Goal: Information Seeking & Learning: Learn about a topic

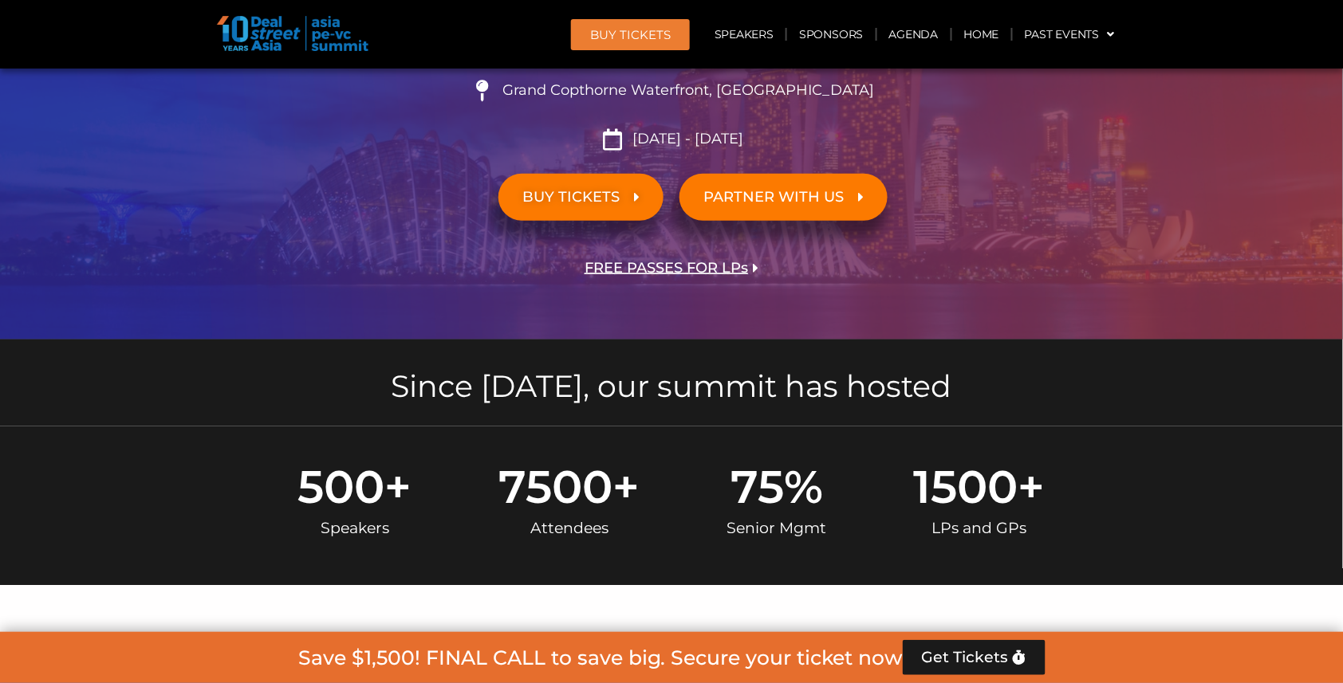
scroll to position [310, 0]
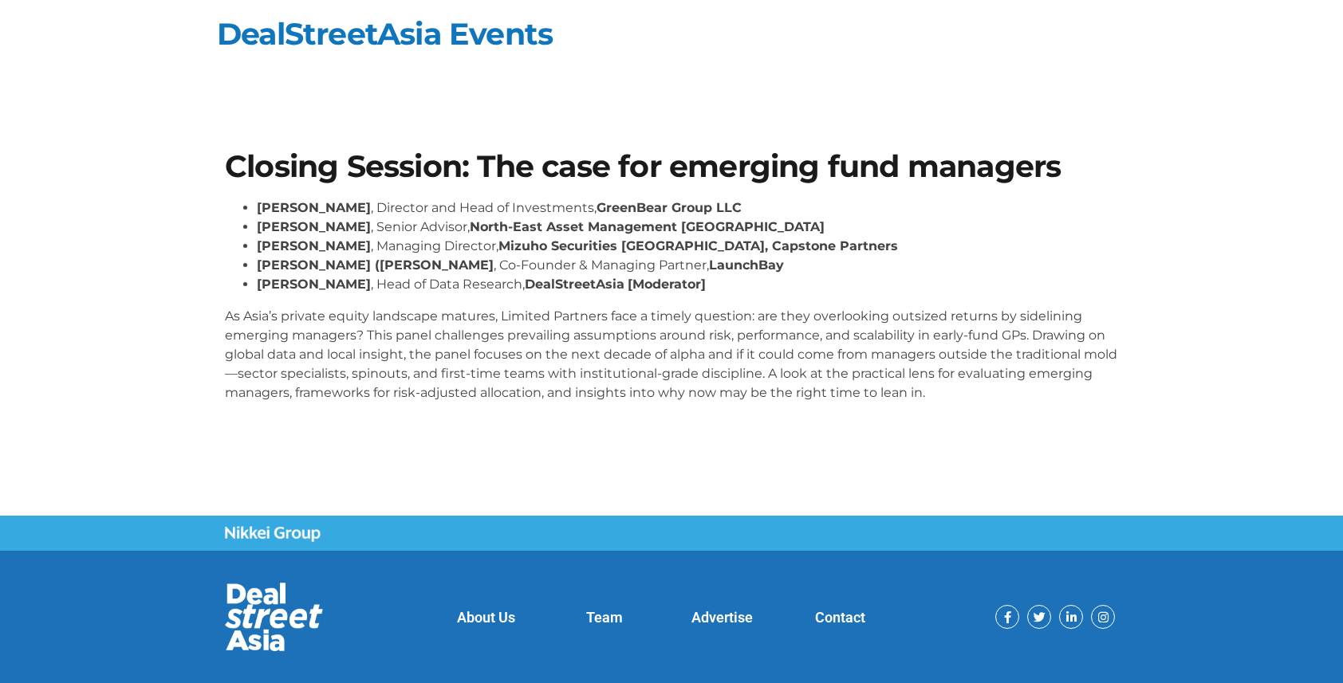
scroll to position [28, 0]
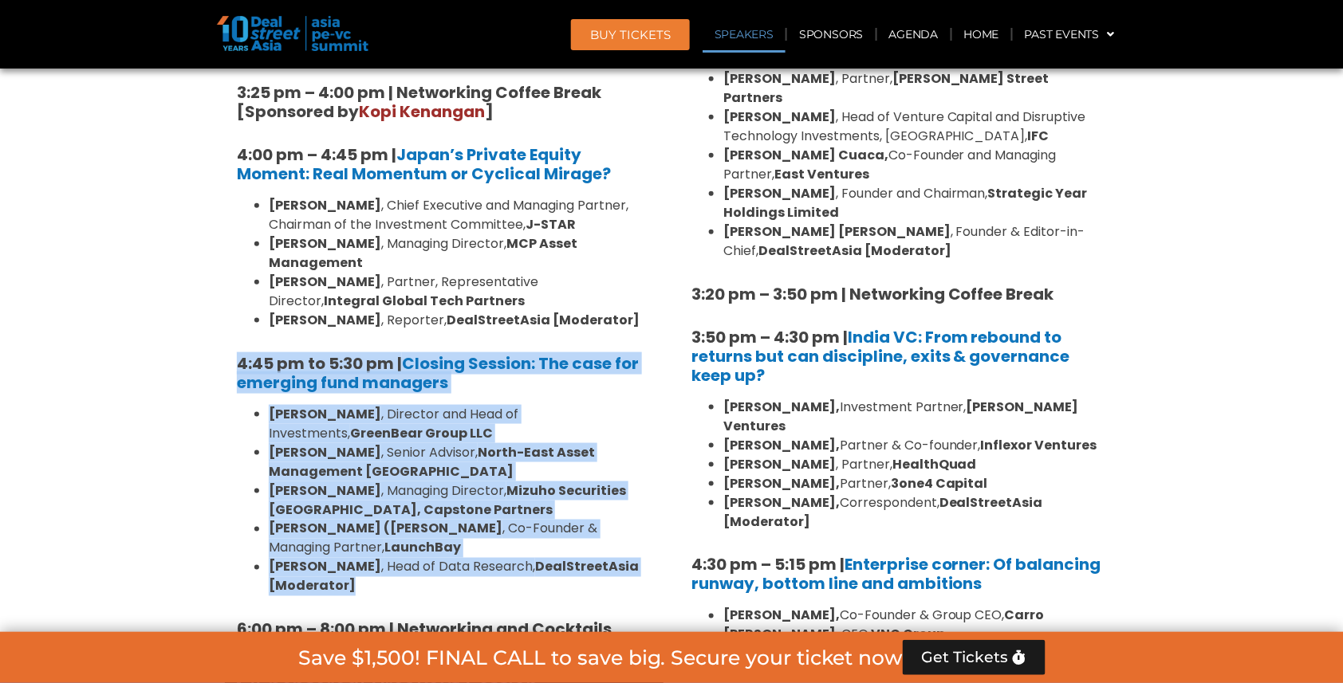
click at [757, 35] on link "Speakers" at bounding box center [744, 34] width 83 height 37
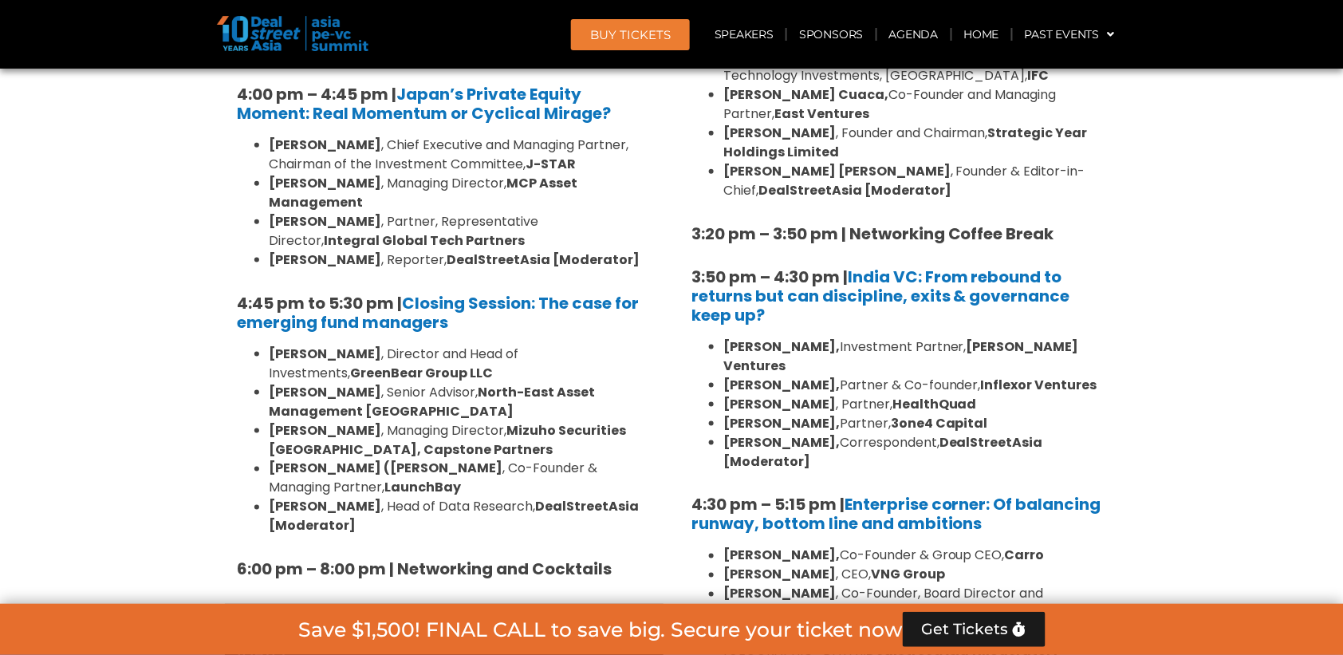
scroll to position [2738, 0]
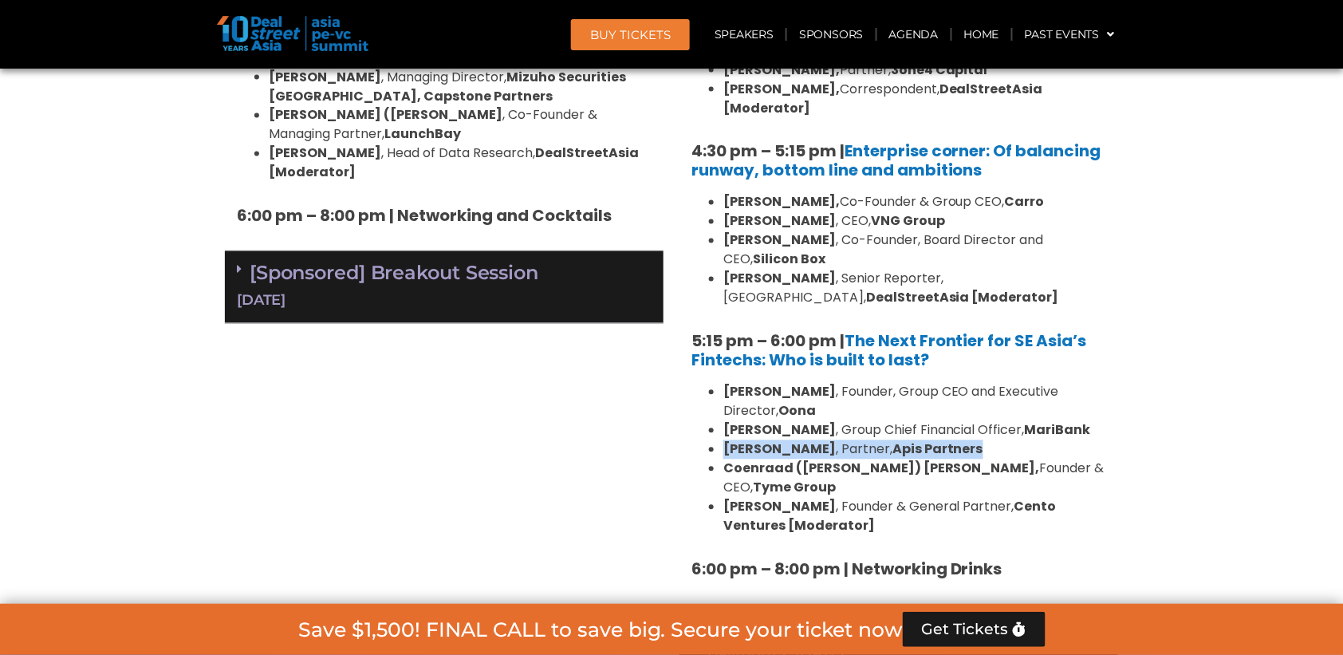
drag, startPoint x: 725, startPoint y: 327, endPoint x: 1010, endPoint y: 327, distance: 285.5
click at [1010, 440] on li "Nicholas Smalle , Partner, Apis Partners" at bounding box center [914, 449] width 383 height 19
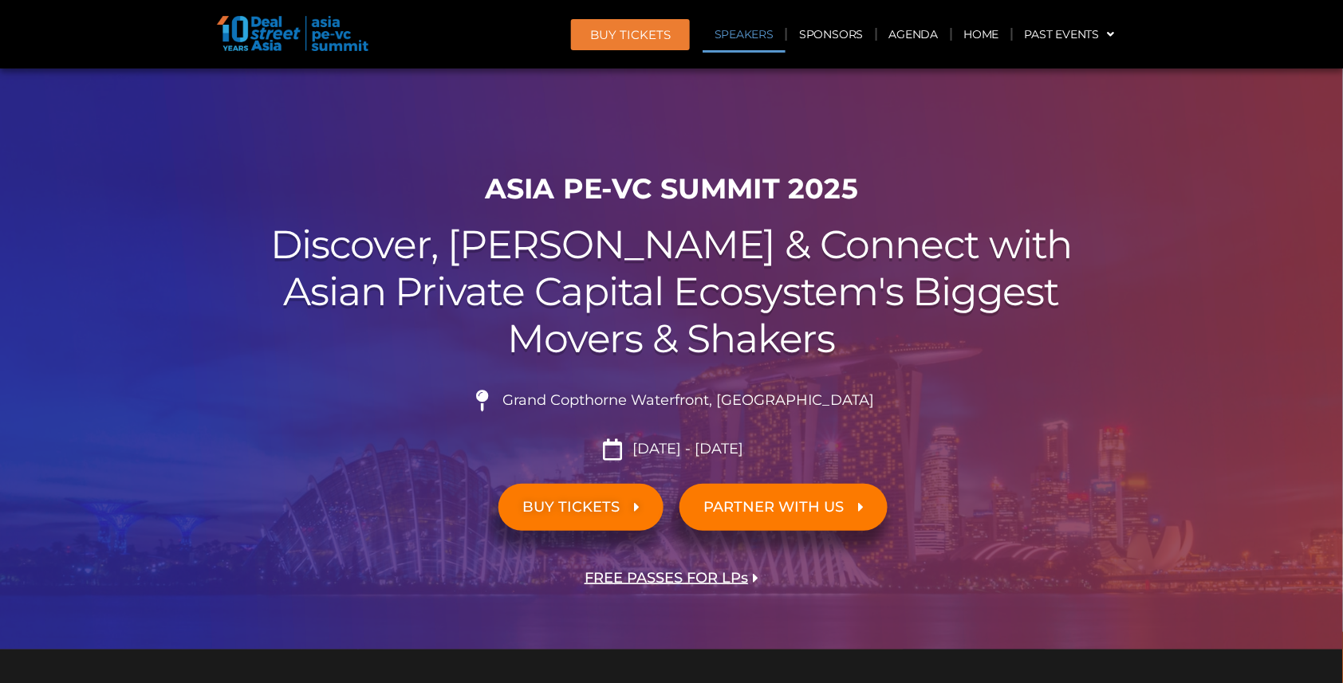
click at [763, 34] on link "Speakers" at bounding box center [744, 34] width 83 height 37
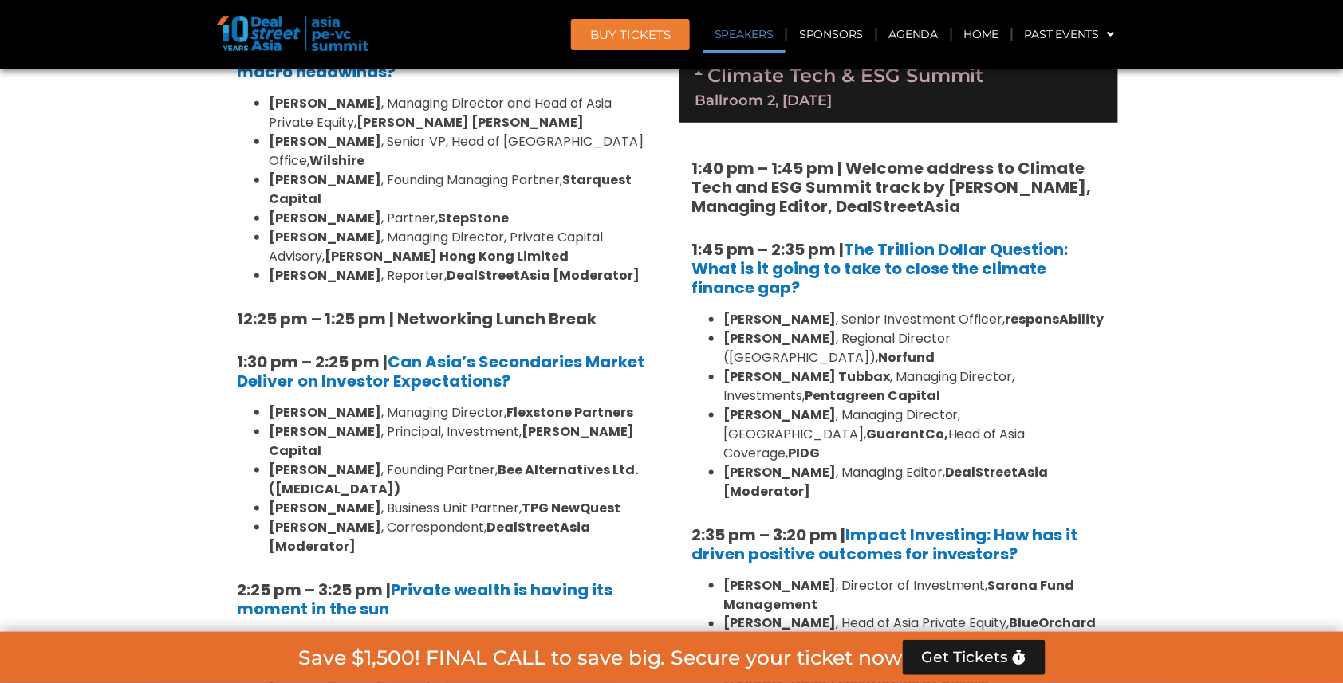
scroll to position [5665, 0]
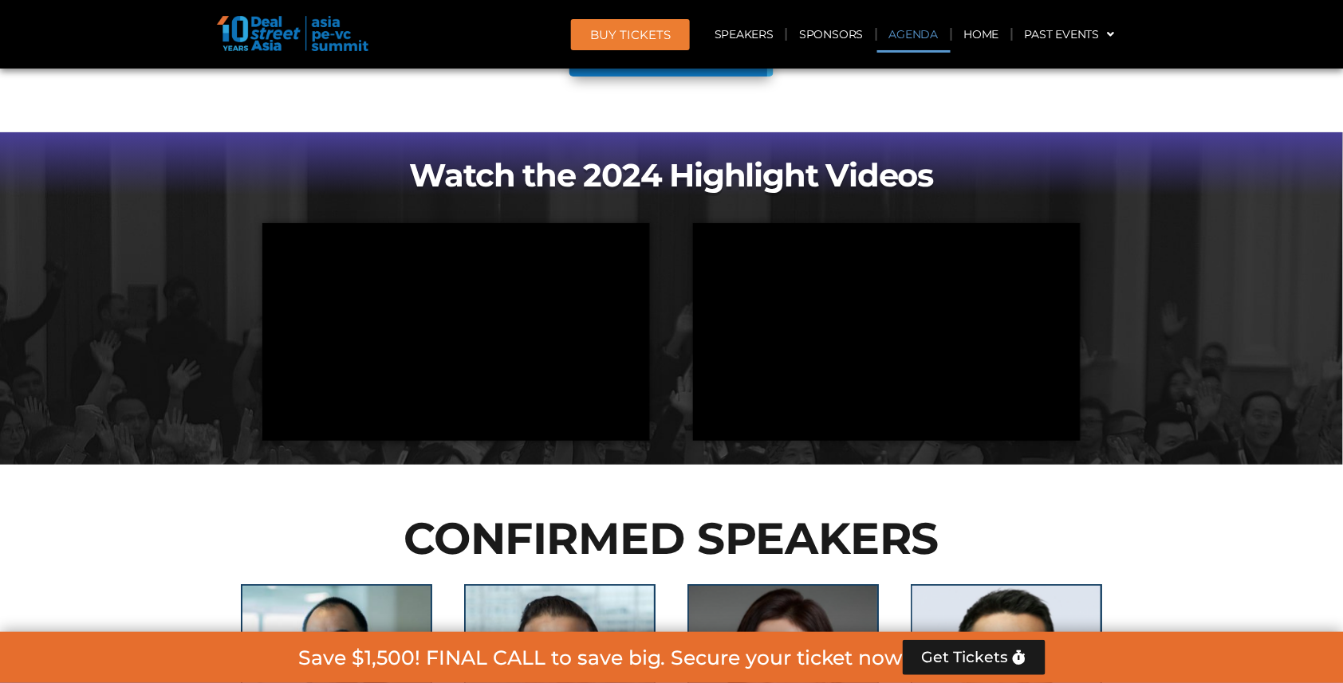
click at [923, 38] on link "Agenda" at bounding box center [913, 34] width 73 height 37
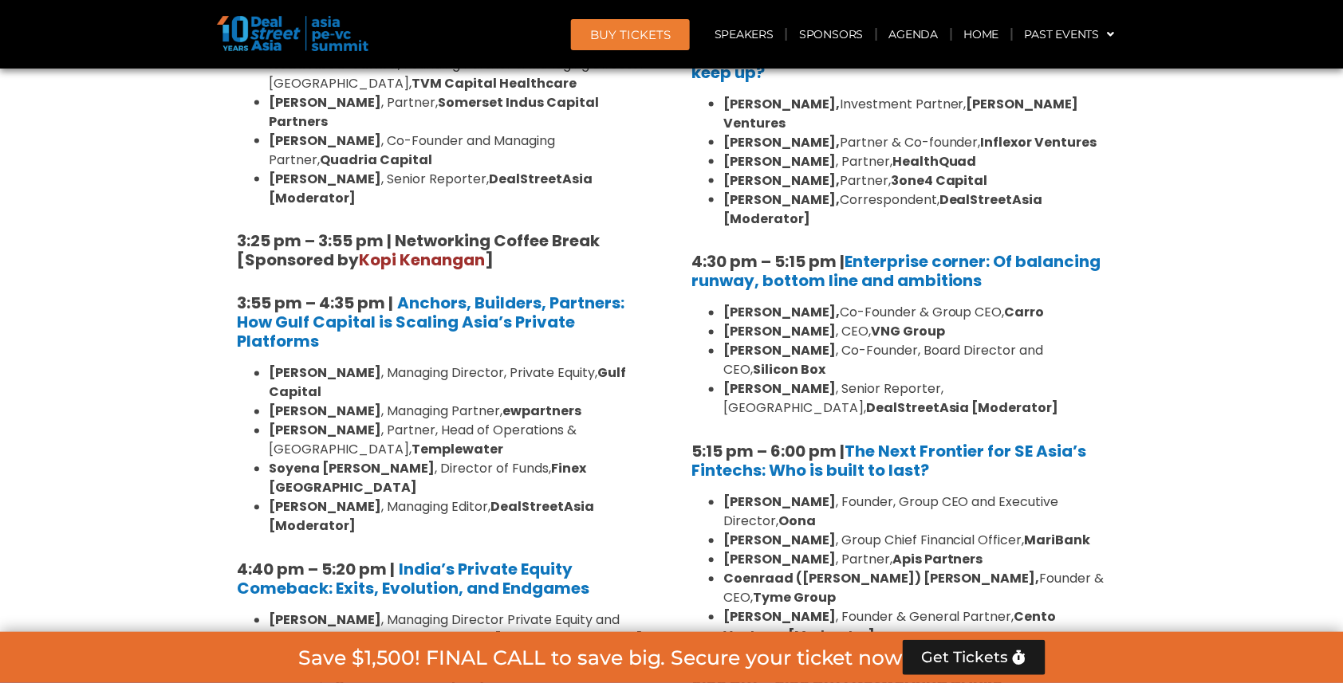
scroll to position [2641, 0]
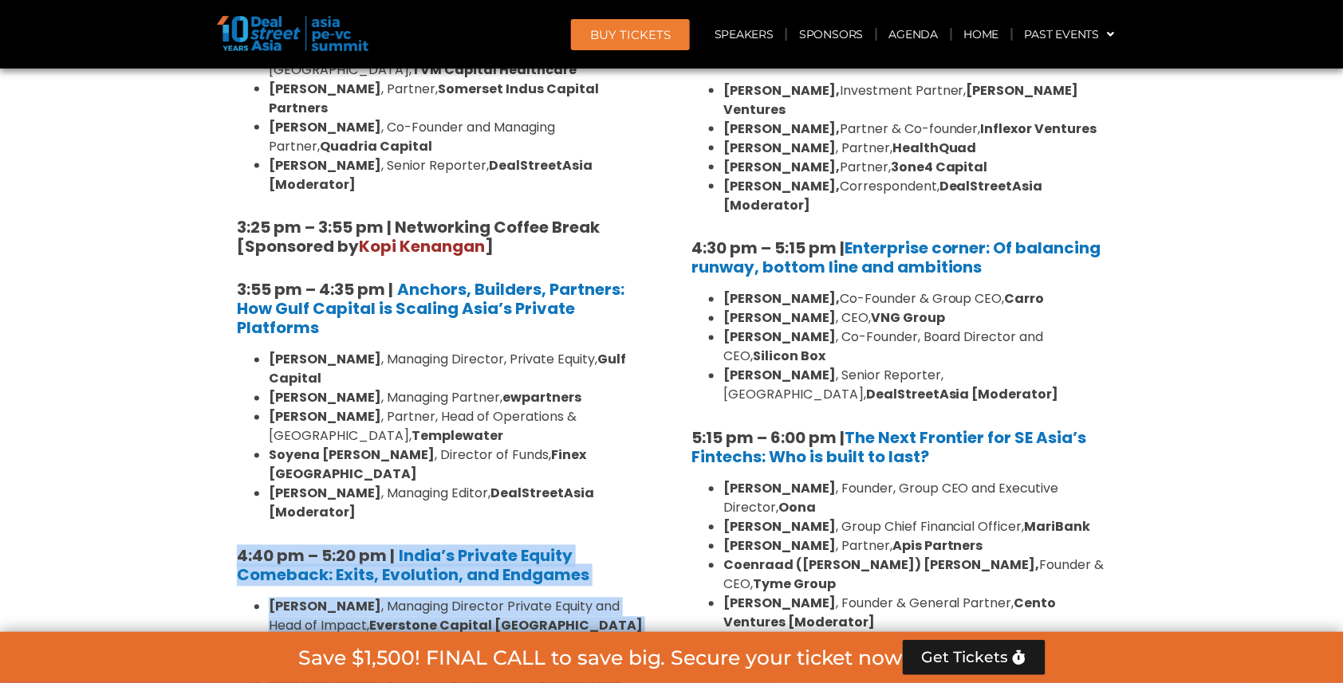
drag, startPoint x: 219, startPoint y: 254, endPoint x: 520, endPoint y: 516, distance: 399.0
copy div "4:40 pm – 5:20 pm | India’s Private Equity Comeback: Exits, Evolution, and Endg…"
